Goal: Task Accomplishment & Management: Manage account settings

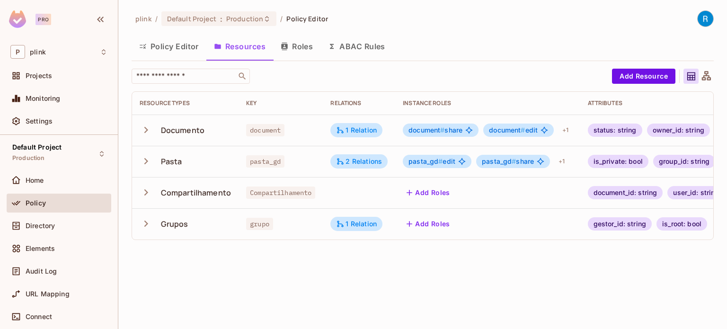
scroll to position [0, 92]
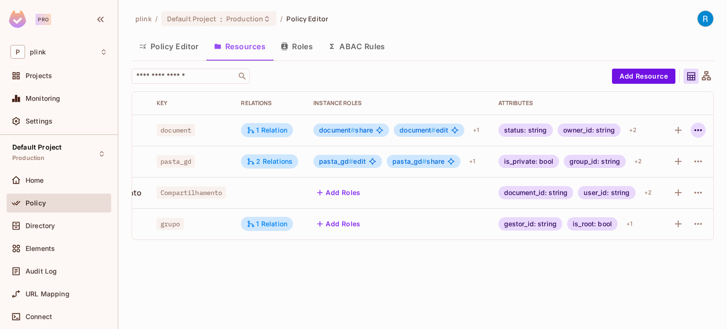
click at [701, 128] on icon "button" at bounding box center [697, 129] width 11 height 11
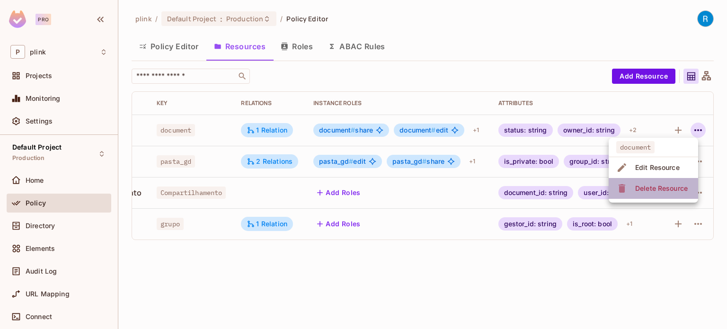
click at [652, 184] on div "Delete Resource" at bounding box center [661, 188] width 53 height 9
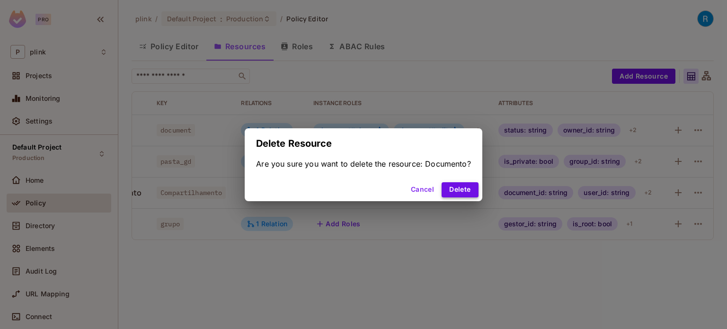
click at [462, 193] on button "Delete" at bounding box center [460, 189] width 36 height 15
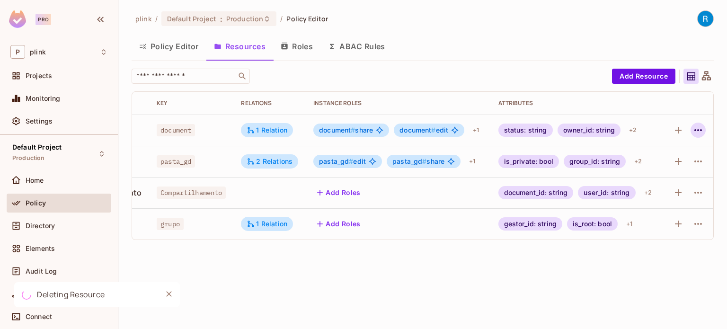
click at [698, 133] on icon "button" at bounding box center [697, 129] width 11 height 11
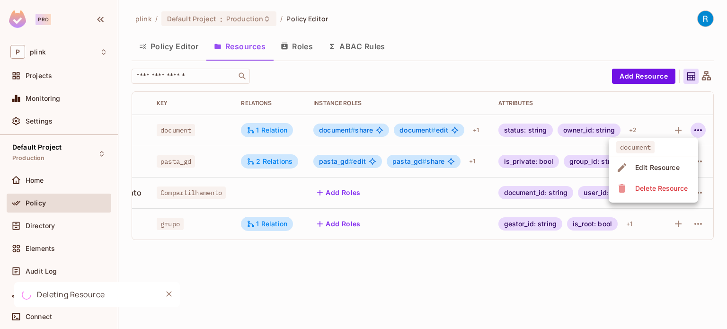
click at [644, 192] on div "Delete Resource" at bounding box center [661, 188] width 53 height 9
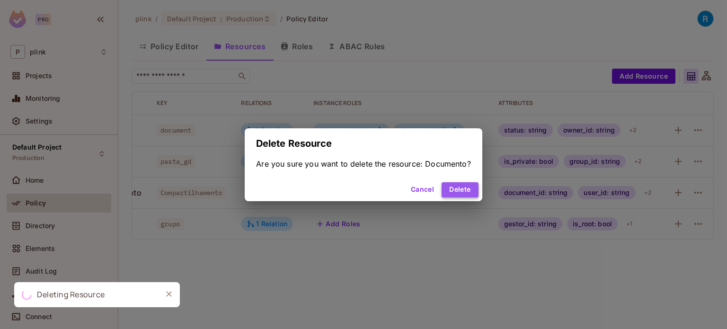
click at [460, 193] on button "Delete" at bounding box center [460, 189] width 36 height 15
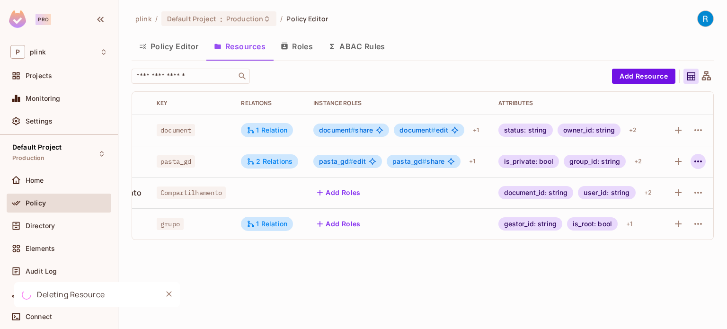
click at [696, 161] on icon "button" at bounding box center [698, 161] width 8 height 2
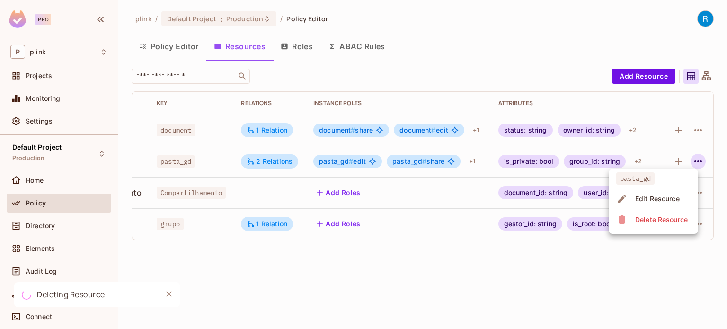
click at [653, 215] on div "Delete Resource" at bounding box center [661, 219] width 53 height 9
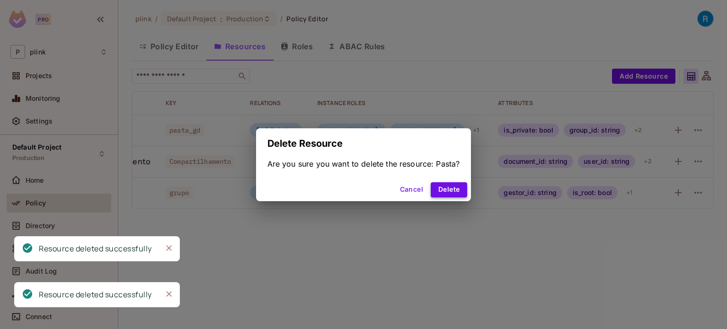
scroll to position [0, 81]
click at [452, 188] on button "Delete" at bounding box center [449, 189] width 36 height 15
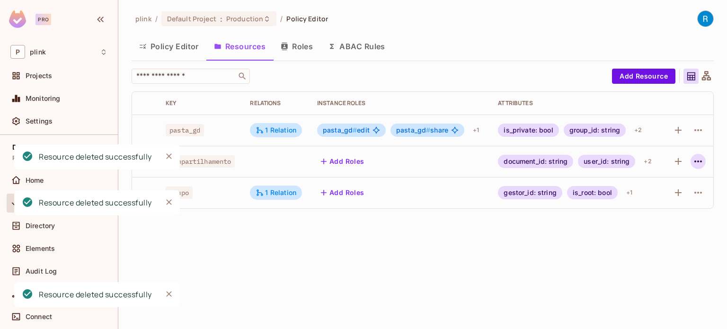
click at [699, 160] on icon "button" at bounding box center [697, 161] width 11 height 11
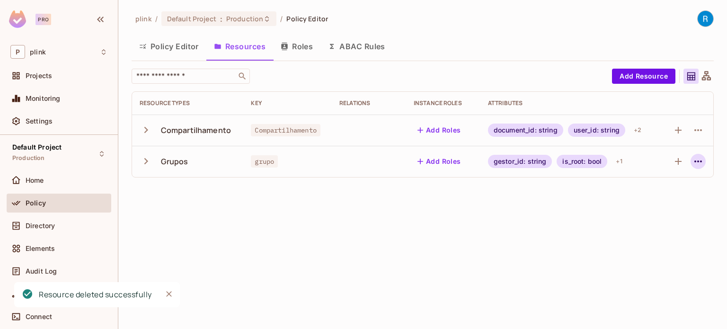
click at [696, 160] on icon "button" at bounding box center [697, 161] width 11 height 11
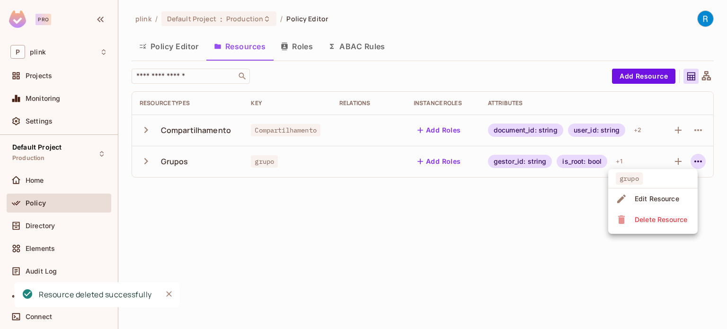
click at [652, 219] on div "Delete Resource" at bounding box center [661, 219] width 53 height 9
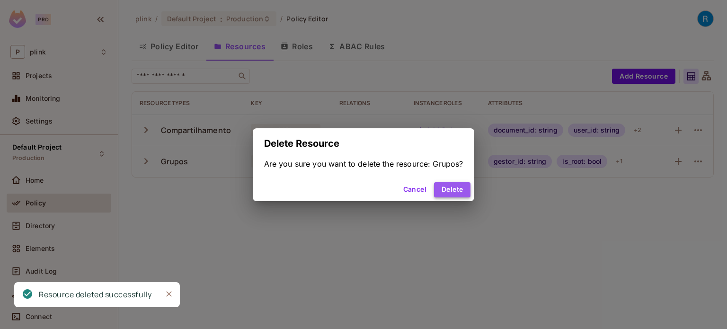
click at [452, 191] on button "Delete" at bounding box center [452, 189] width 36 height 15
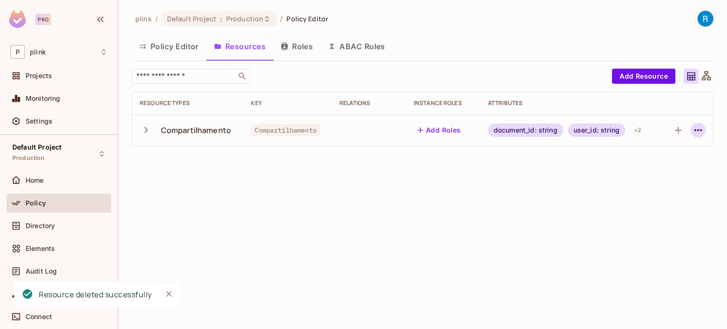
click at [693, 130] on icon "button" at bounding box center [697, 129] width 11 height 11
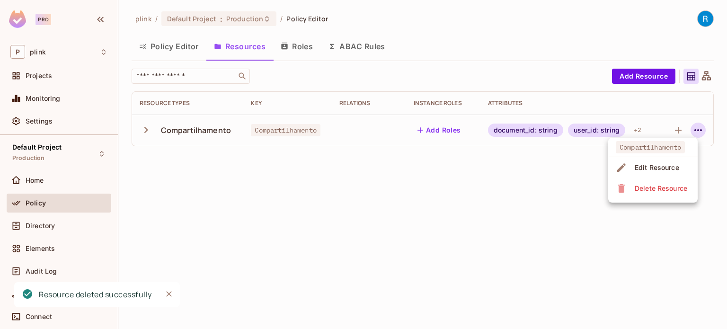
click at [650, 185] on div "Delete Resource" at bounding box center [661, 188] width 53 height 9
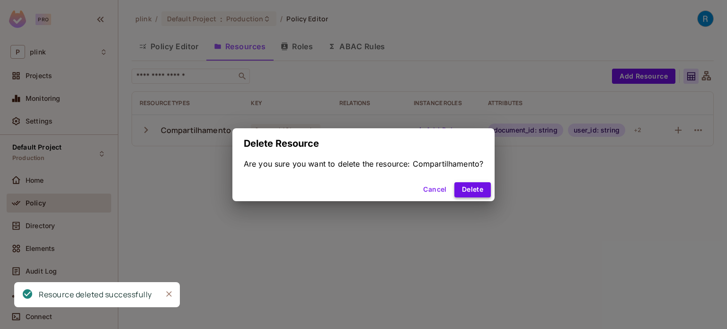
click at [466, 193] on button "Delete" at bounding box center [472, 189] width 36 height 15
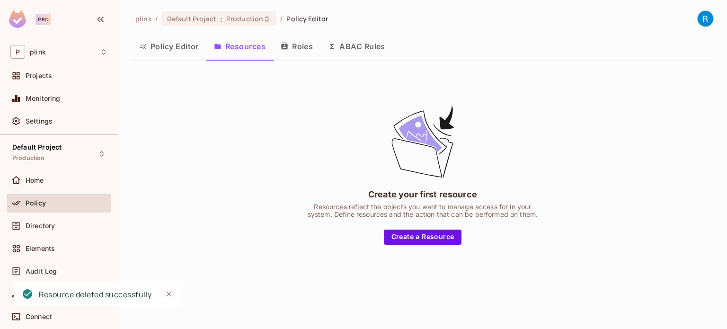
click at [157, 47] on button "Policy Editor" at bounding box center [169, 47] width 75 height 24
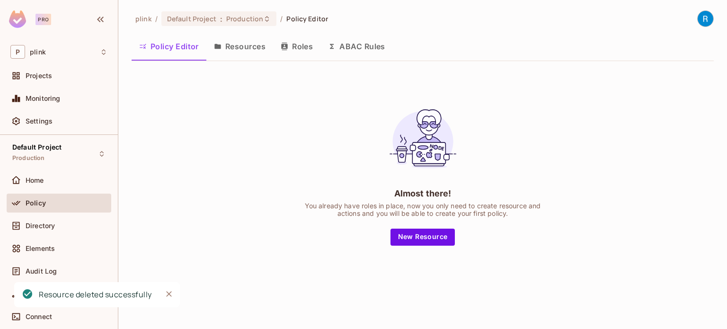
click at [288, 44] on icon "button" at bounding box center [285, 47] width 8 height 8
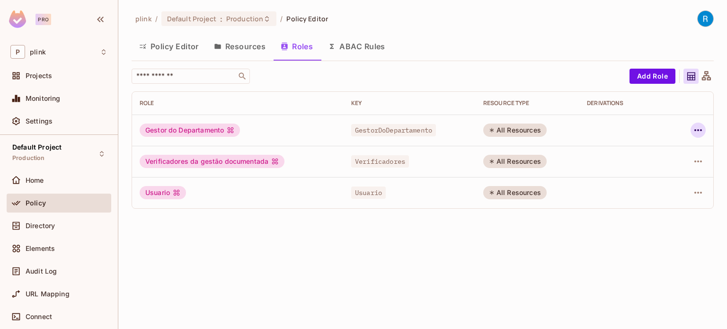
click at [700, 128] on icon "button" at bounding box center [697, 129] width 11 height 11
click at [657, 191] on div "Delete Role" at bounding box center [660, 193] width 36 height 9
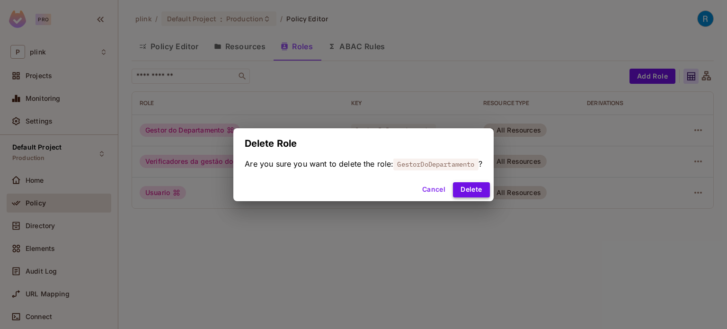
click at [476, 186] on button "Delete" at bounding box center [471, 189] width 36 height 15
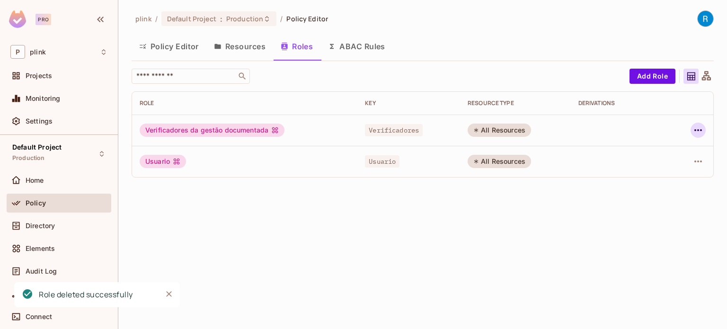
click at [695, 132] on icon "button" at bounding box center [697, 129] width 11 height 11
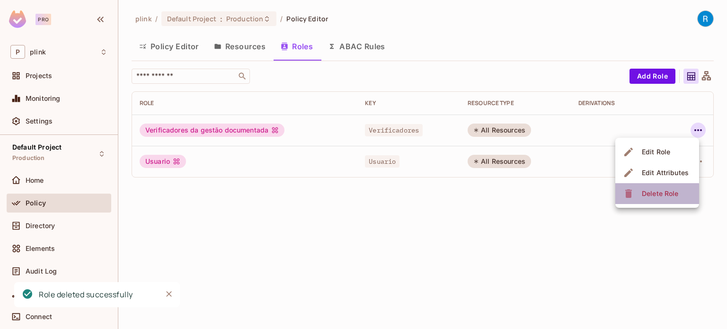
click at [643, 195] on div "Delete Role" at bounding box center [660, 193] width 36 height 9
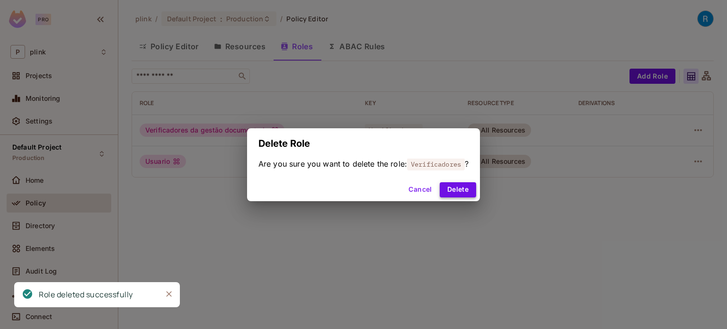
click at [472, 190] on button "Delete" at bounding box center [458, 189] width 36 height 15
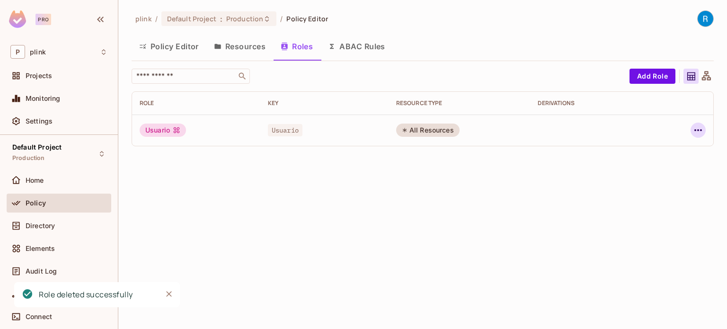
click at [694, 128] on icon "button" at bounding box center [697, 129] width 11 height 11
click at [653, 191] on div "Delete Role" at bounding box center [660, 193] width 36 height 9
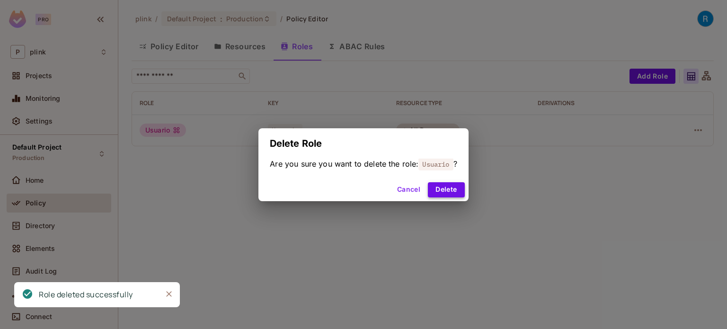
click at [451, 190] on button "Delete" at bounding box center [446, 189] width 36 height 15
